Goal: Go to known website: Go to known website

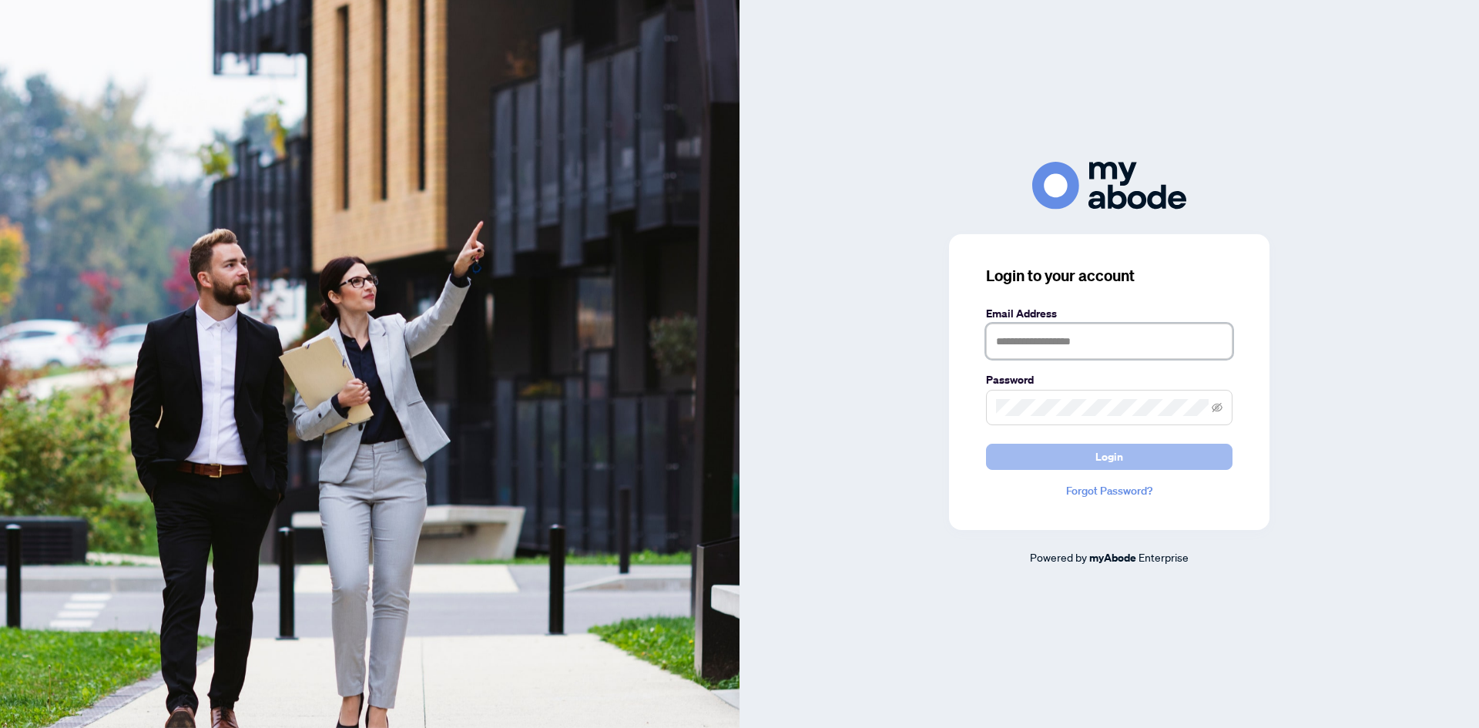
type input "**********"
click at [1086, 466] on button "Login" at bounding box center [1109, 457] width 246 height 26
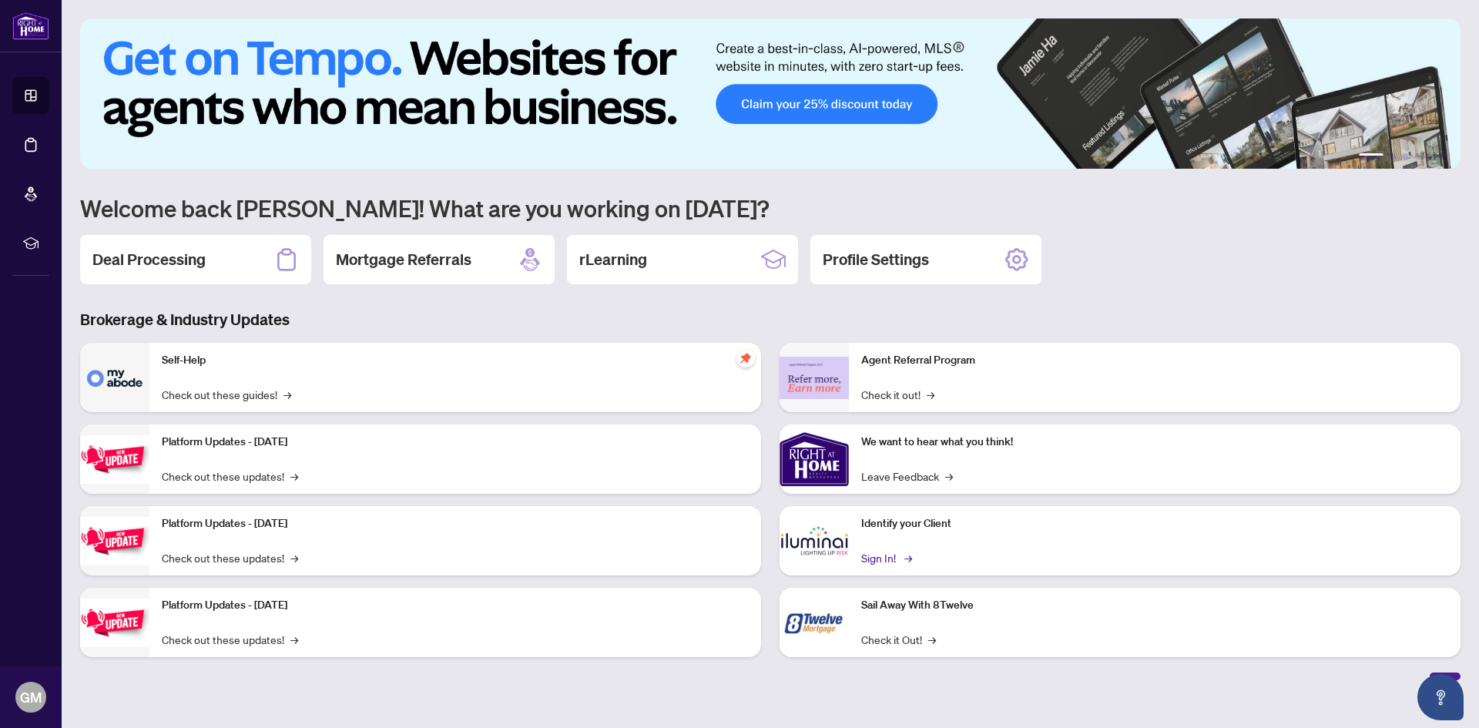
click at [884, 561] on link "Sign In! →" at bounding box center [885, 557] width 49 height 17
